Goal: Task Accomplishment & Management: Complete application form

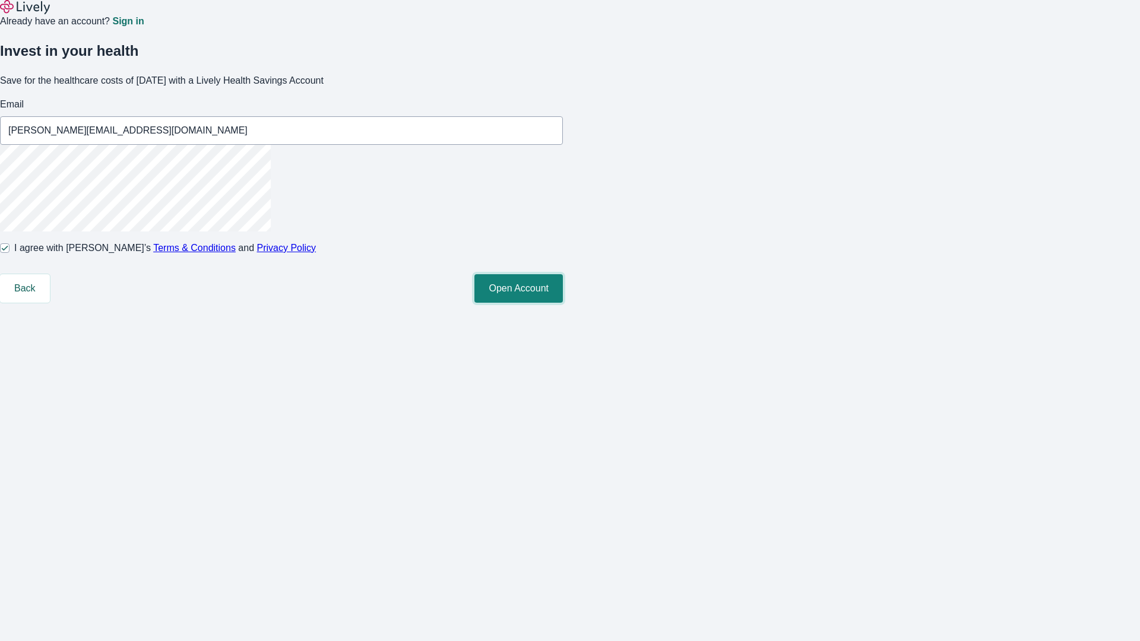
click at [563, 303] on button "Open Account" at bounding box center [518, 288] width 88 height 28
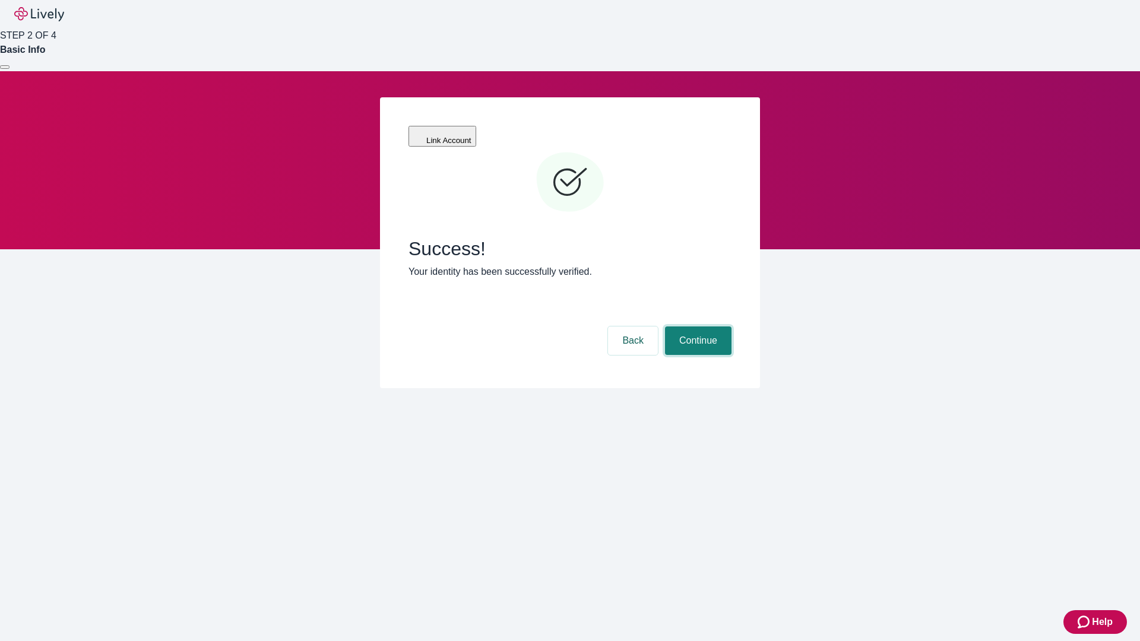
click at [696, 326] on button "Continue" at bounding box center [698, 340] width 66 height 28
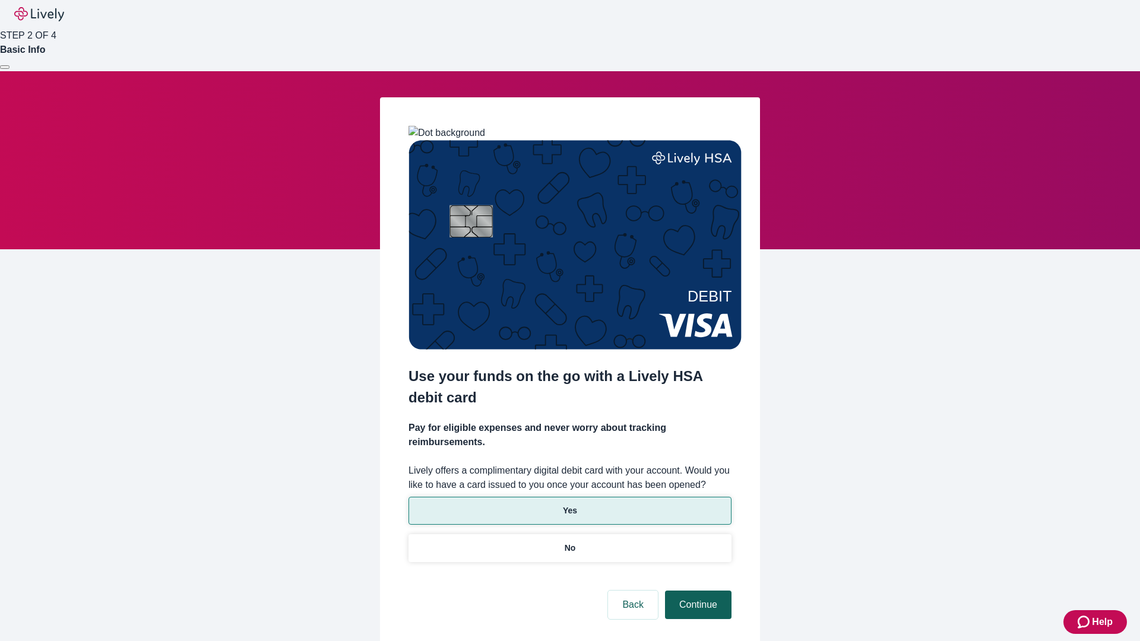
click at [569, 505] on p "Yes" at bounding box center [570, 511] width 14 height 12
click at [696, 591] on button "Continue" at bounding box center [698, 605] width 66 height 28
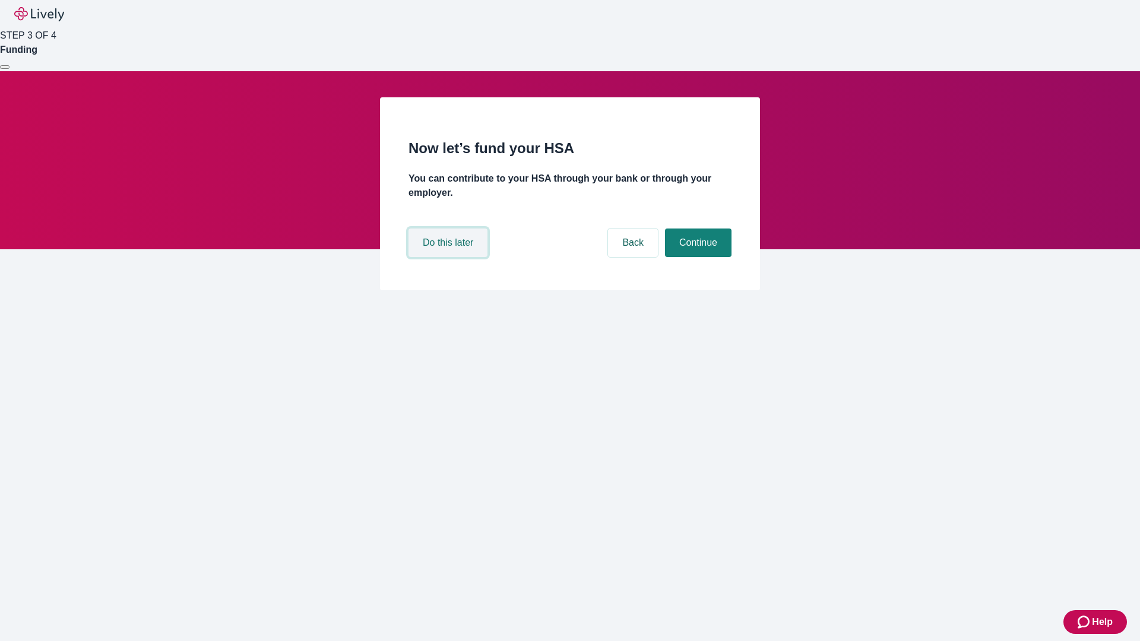
click at [449, 257] on button "Do this later" at bounding box center [447, 243] width 79 height 28
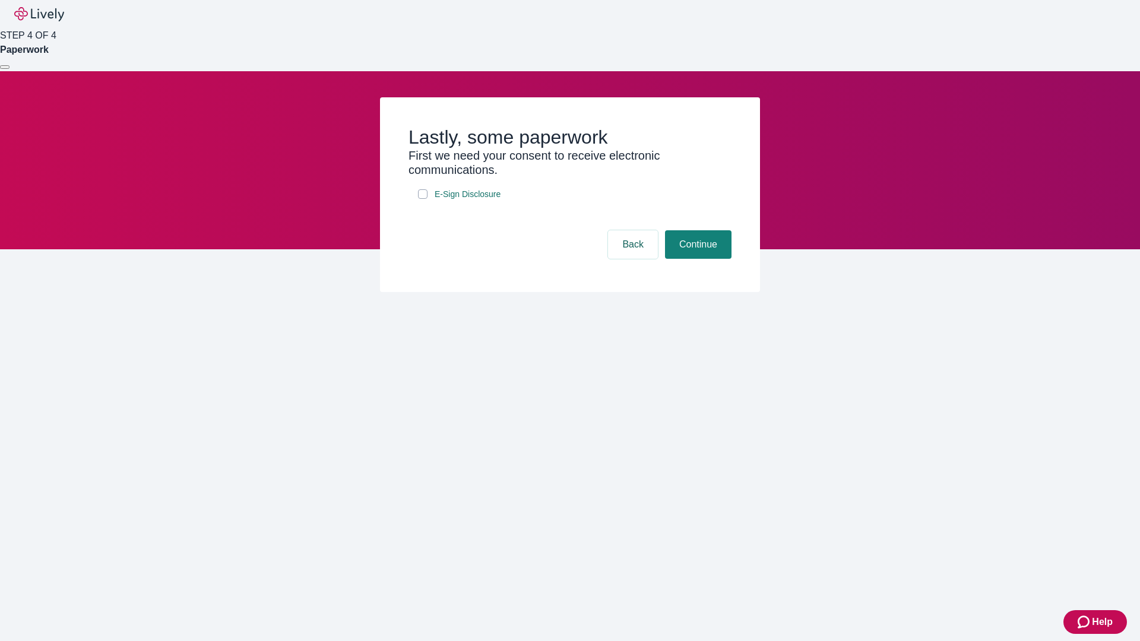
click at [423, 199] on input "E-Sign Disclosure" at bounding box center [422, 193] width 9 height 9
checkbox input "true"
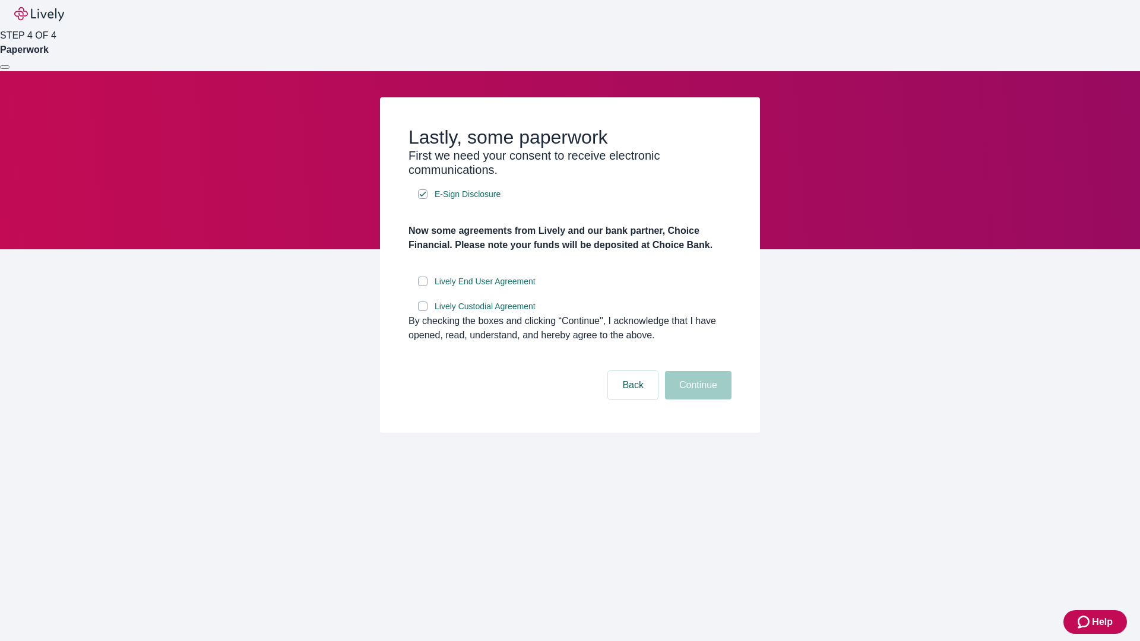
click at [423, 286] on input "Lively End User Agreement" at bounding box center [422, 281] width 9 height 9
checkbox input "true"
click at [423, 311] on input "Lively Custodial Agreement" at bounding box center [422, 306] width 9 height 9
checkbox input "true"
click at [696, 400] on button "Continue" at bounding box center [698, 385] width 66 height 28
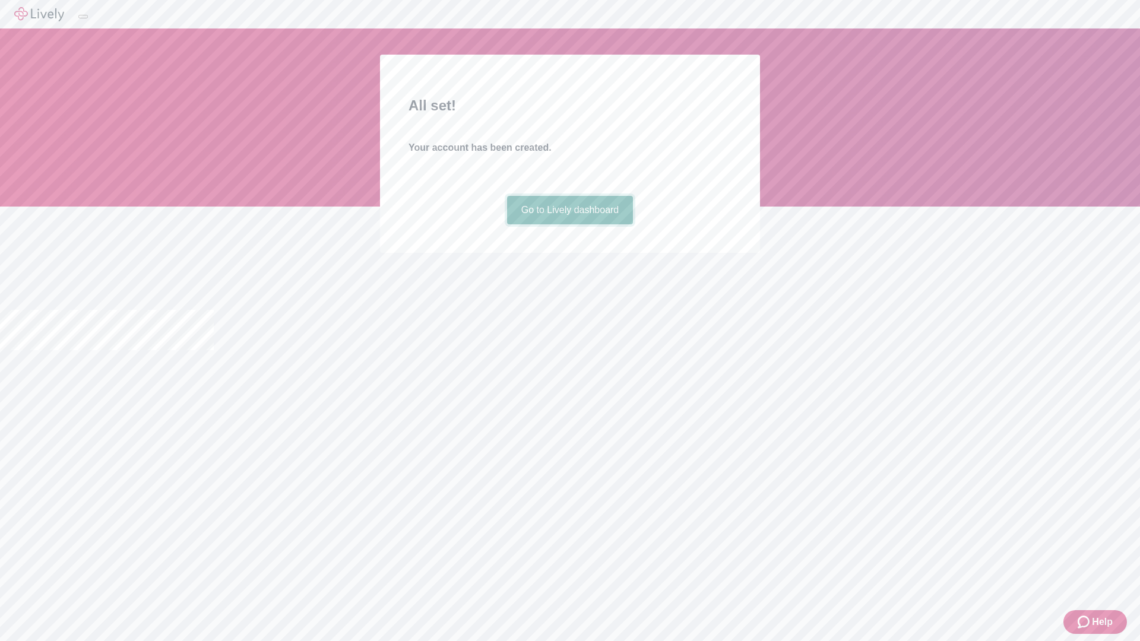
click at [569, 224] on link "Go to Lively dashboard" at bounding box center [570, 210] width 126 height 28
